Goal: Task Accomplishment & Management: Use online tool/utility

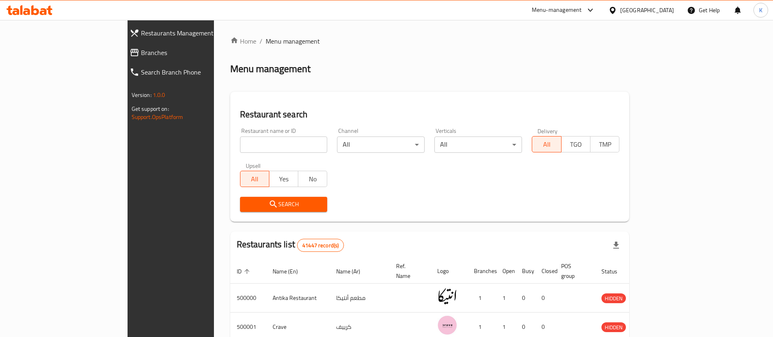
click at [254, 146] on div "Home / Menu management Menu management Restaurant search Restaurant name or ID …" at bounding box center [429, 296] width 399 height 521
click at [254, 146] on input "search" at bounding box center [284, 144] width 88 height 16
type input "Cilantro"
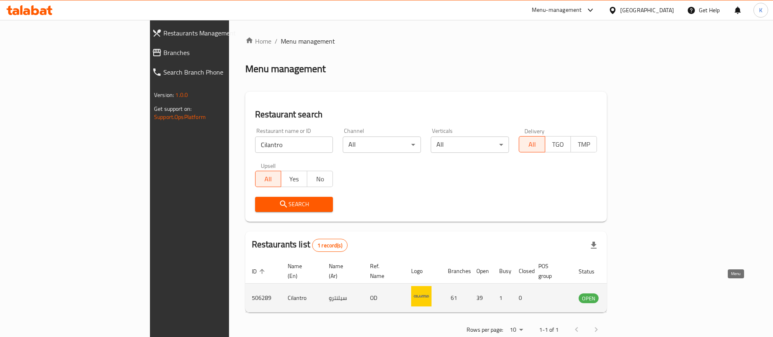
click at [631, 293] on icon "enhanced table" at bounding box center [626, 298] width 10 height 10
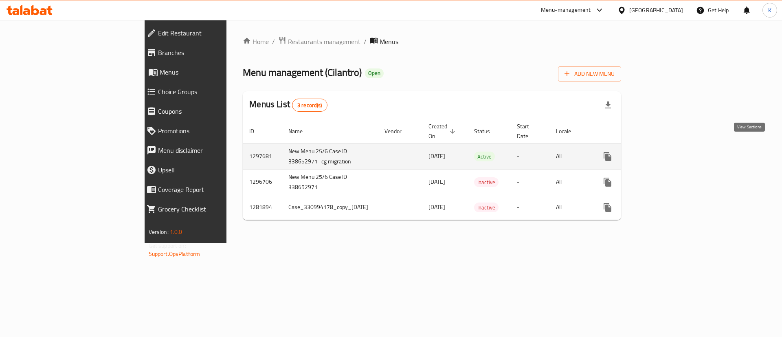
click at [671, 152] on icon "enhanced table" at bounding box center [666, 157] width 10 height 10
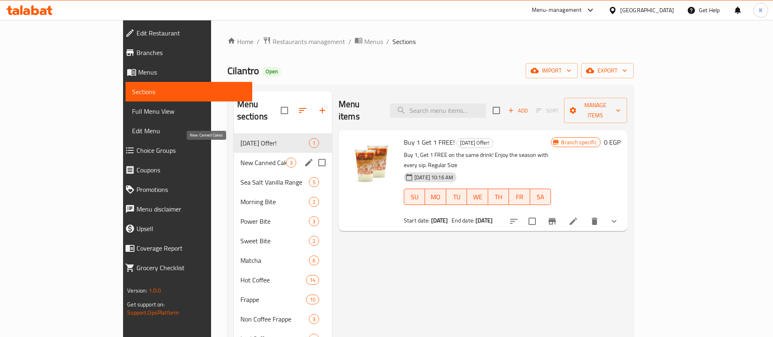
click at [240, 158] on span "New Canned Cakes" at bounding box center [263, 163] width 46 height 10
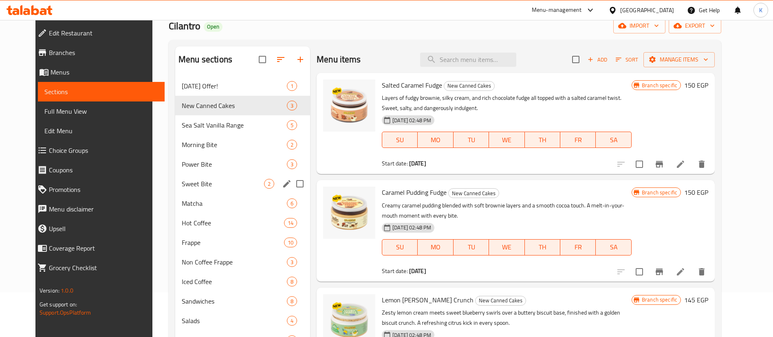
scroll to position [44, 0]
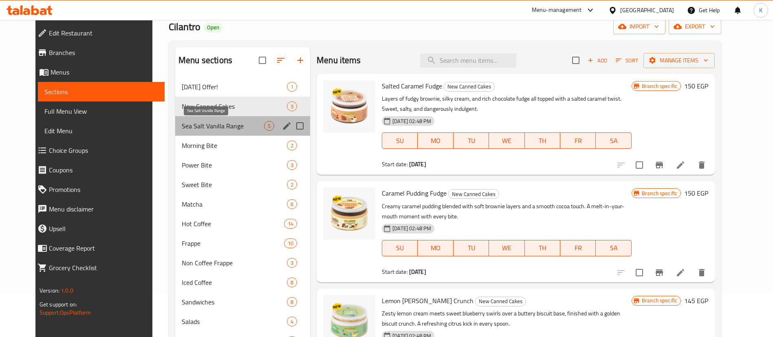
click at [196, 129] on span "Sea Salt Vanilla Range" at bounding box center [223, 126] width 82 height 10
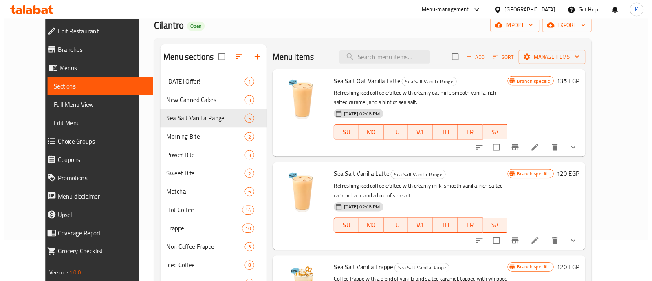
scroll to position [44, 0]
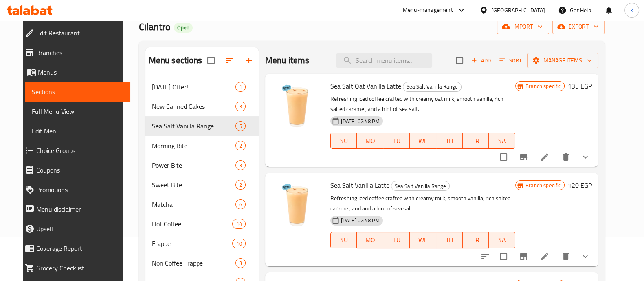
drag, startPoint x: 680, startPoint y: 6, endPoint x: 356, endPoint y: 35, distance: 325.1
click at [528, 158] on icon "Branch-specific-item" at bounding box center [523, 157] width 10 height 10
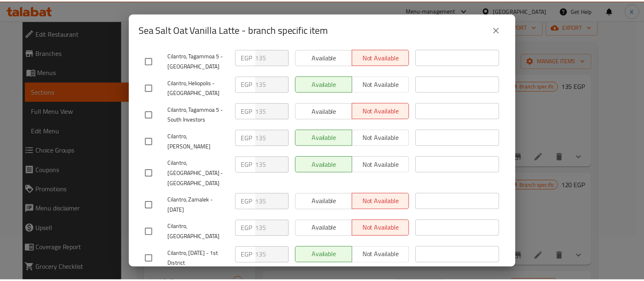
scroll to position [247, 0]
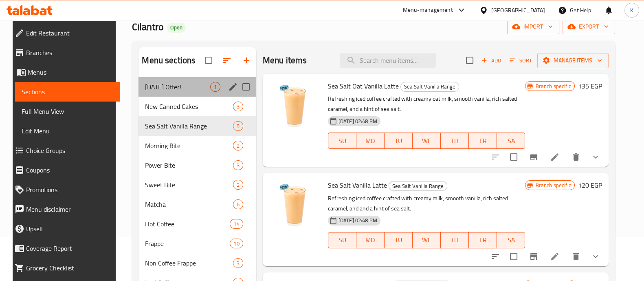
click at [181, 81] on div "International Coffee Day Offer! 1" at bounding box center [196, 87] width 117 height 20
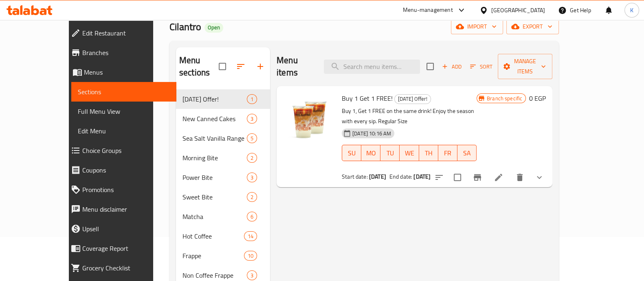
click at [369, 171] on b "01-10-2025" at bounding box center [377, 176] width 17 height 11
click at [422, 171] on b "01-10-2025" at bounding box center [421, 176] width 17 height 11
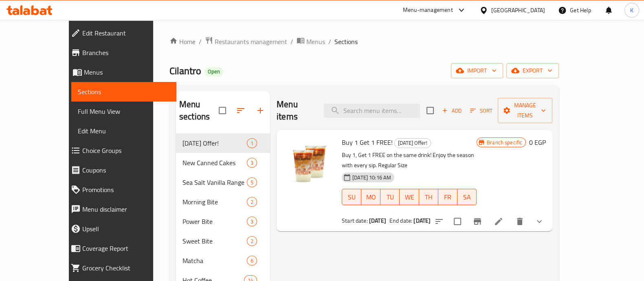
click at [453, 11] on div "Menu-management" at bounding box center [428, 10] width 50 height 10
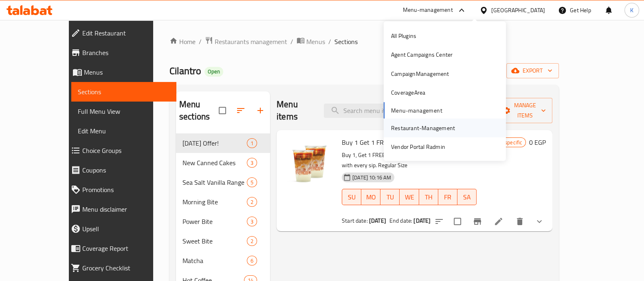
click at [420, 130] on div "Restaurant-Management" at bounding box center [423, 127] width 64 height 9
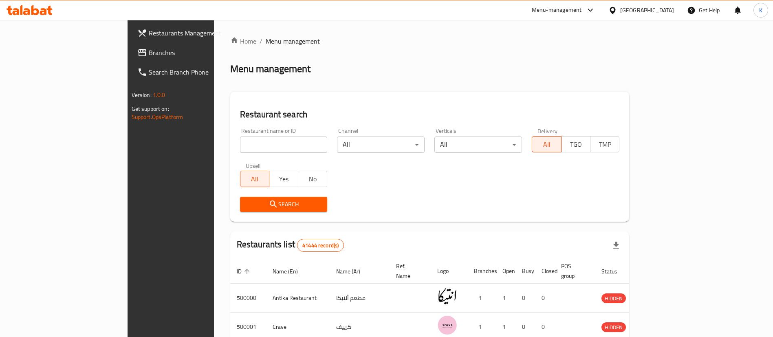
drag, startPoint x: 0, startPoint y: 0, endPoint x: 376, endPoint y: 0, distance: 375.9
click at [393, 44] on ol "Home / Menu management" at bounding box center [429, 41] width 399 height 10
